Goal: Information Seeking & Learning: Learn about a topic

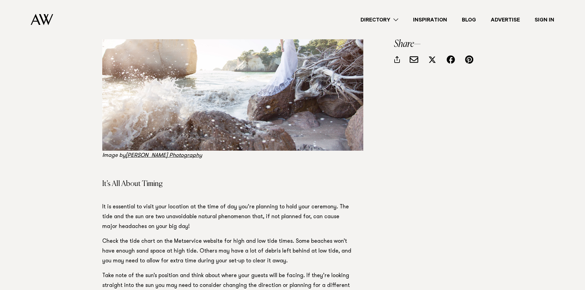
scroll to position [716, 0]
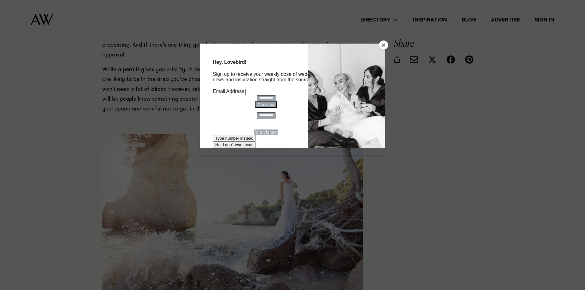
click at [383, 45] on button "Close" at bounding box center [383, 45] width 9 height 9
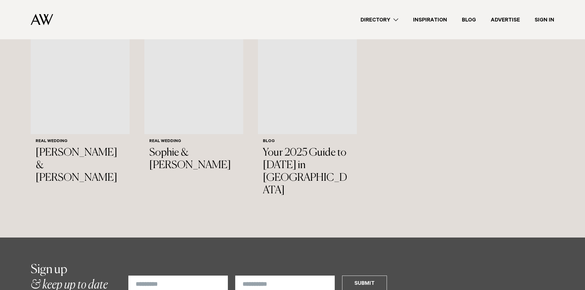
scroll to position [2508, 0]
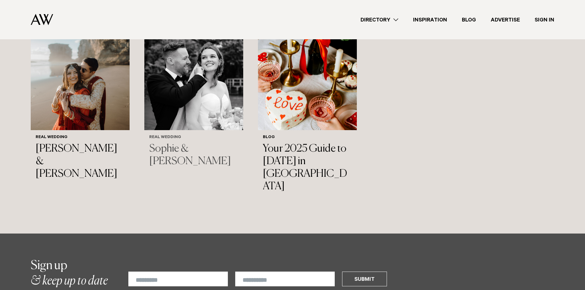
click at [193, 143] on h3 "Sophie & Mitch" at bounding box center [193, 155] width 89 height 25
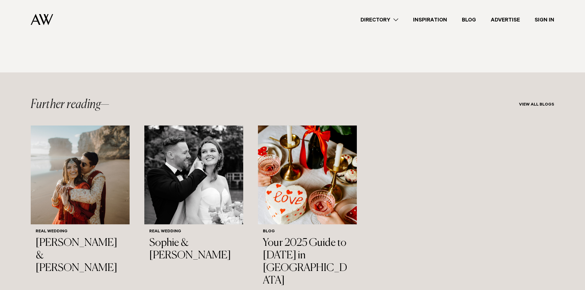
scroll to position [2405, 0]
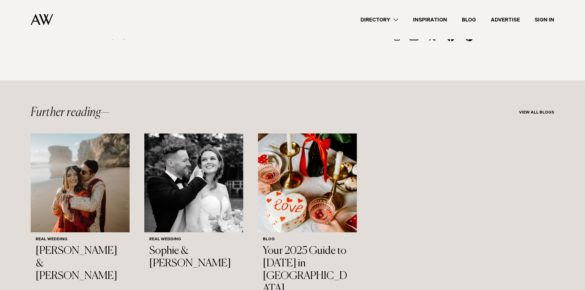
click at [389, 19] on link "Directory" at bounding box center [379, 20] width 53 height 8
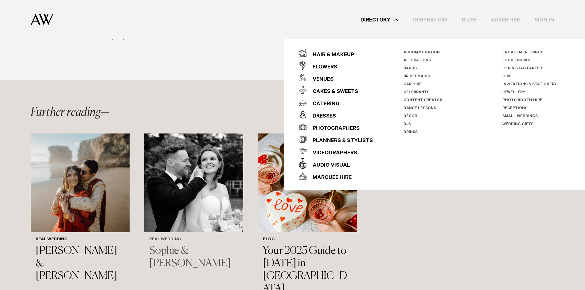
click at [180, 245] on h3 "Sophie & Mitch" at bounding box center [193, 257] width 89 height 25
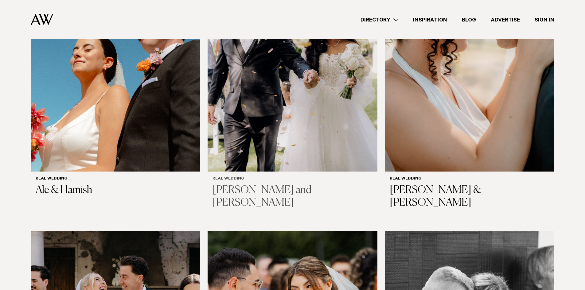
scroll to position [205, 0]
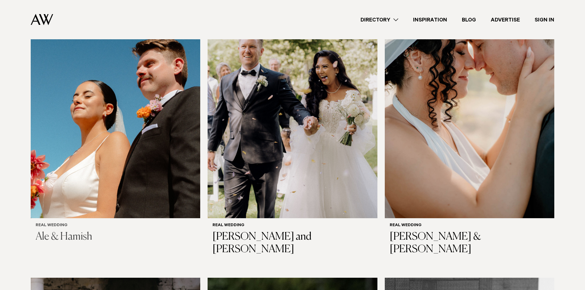
click at [124, 142] on img at bounding box center [115, 105] width 169 height 228
click at [321, 144] on img at bounding box center [292, 105] width 169 height 228
click at [434, 145] on img at bounding box center [469, 105] width 169 height 228
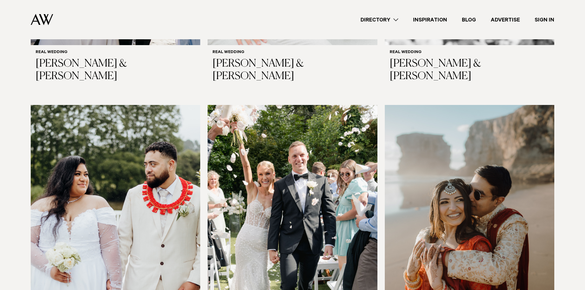
scroll to position [665, 0]
click at [474, 159] on img at bounding box center [469, 219] width 169 height 228
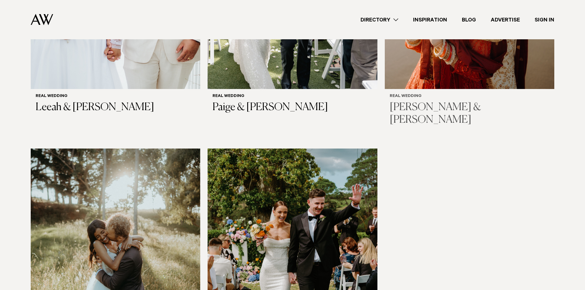
scroll to position [921, 0]
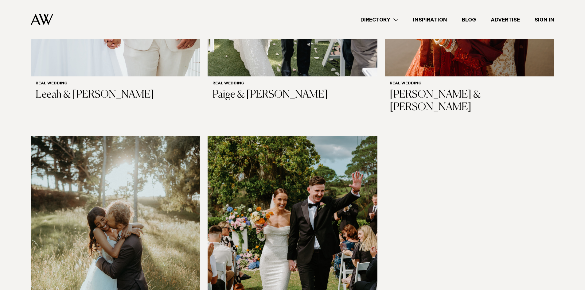
click at [282, 155] on img at bounding box center [292, 250] width 169 height 228
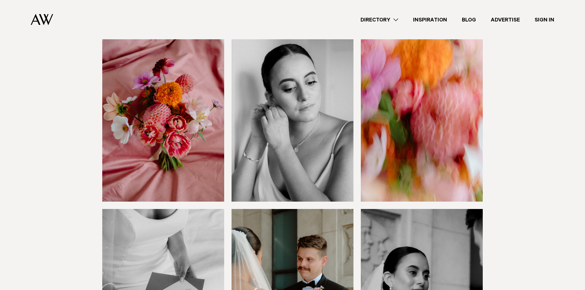
scroll to position [921, 0]
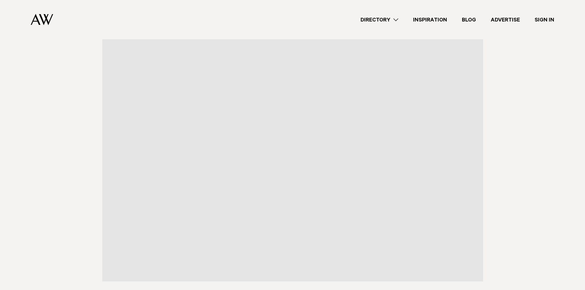
scroll to position [1279, 0]
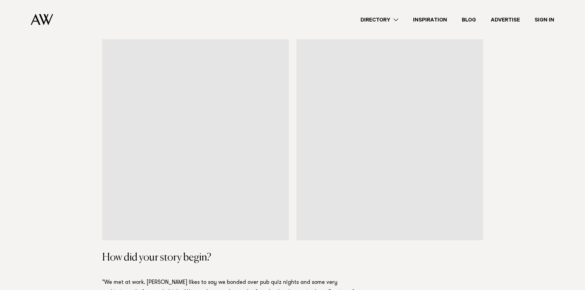
scroll to position [409, 0]
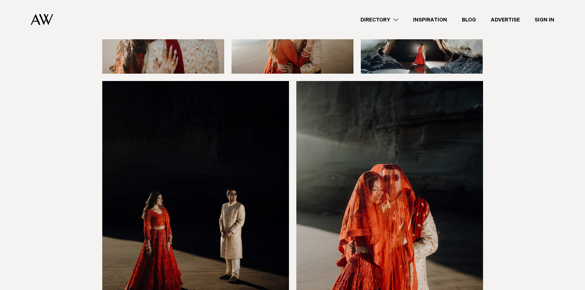
scroll to position [6192, 0]
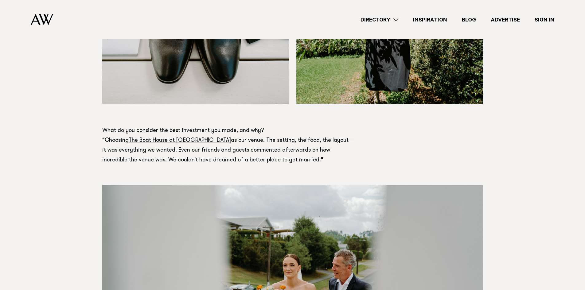
scroll to position [2098, 0]
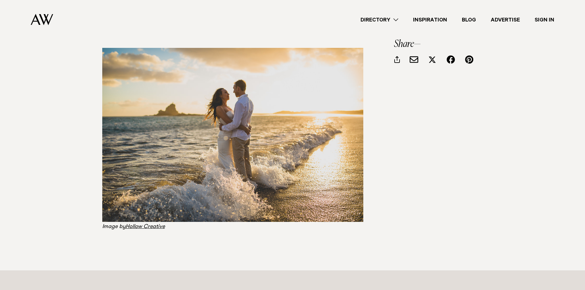
scroll to position [2201, 0]
